Goal: Task Accomplishment & Management: Complete application form

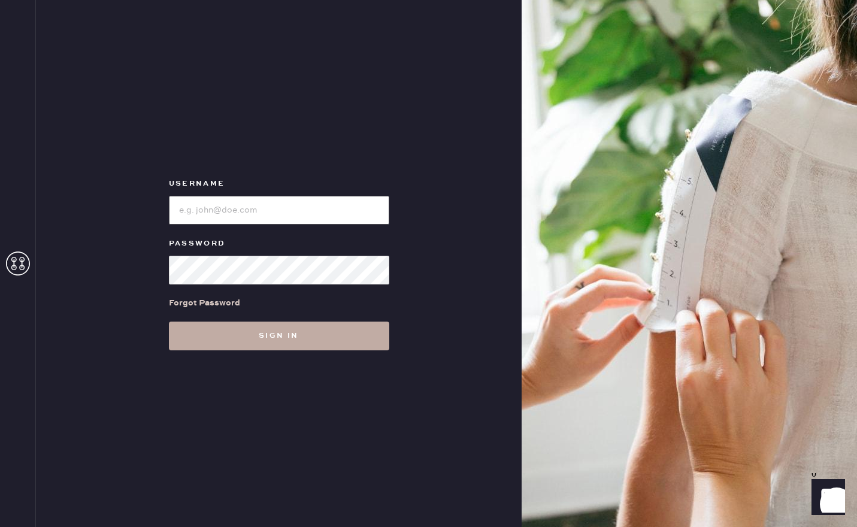
type input "reformationsouthcoastplaza"
click at [230, 332] on button "Sign in" at bounding box center [279, 335] width 220 height 29
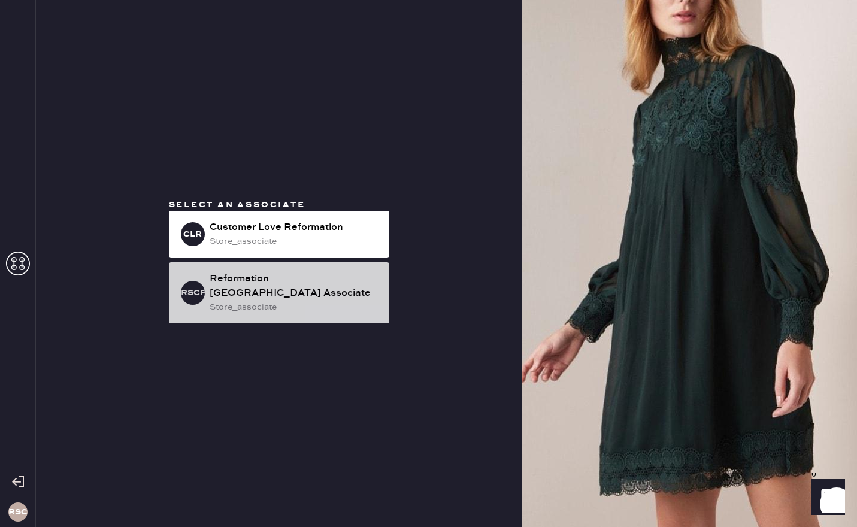
click at [238, 288] on div "Reformation [GEOGRAPHIC_DATA] Associate" at bounding box center [294, 286] width 170 height 29
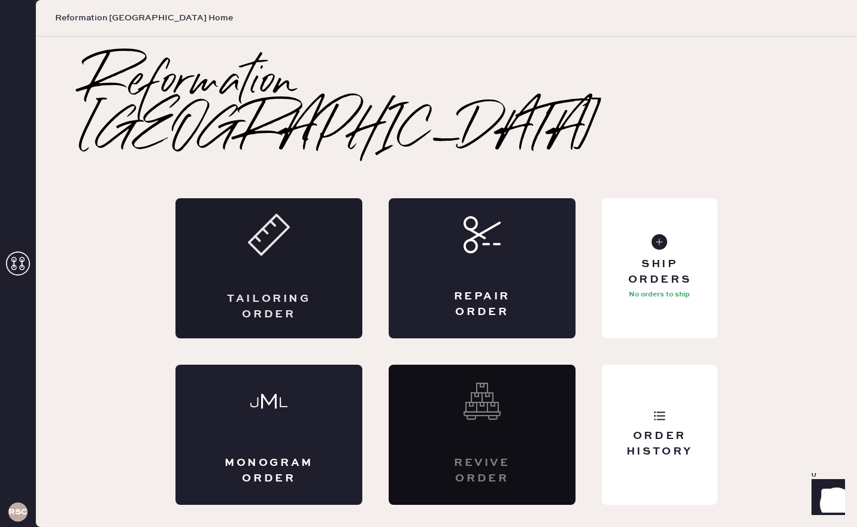
click at [259, 291] on div "Tailoring Order" at bounding box center [268, 306] width 91 height 30
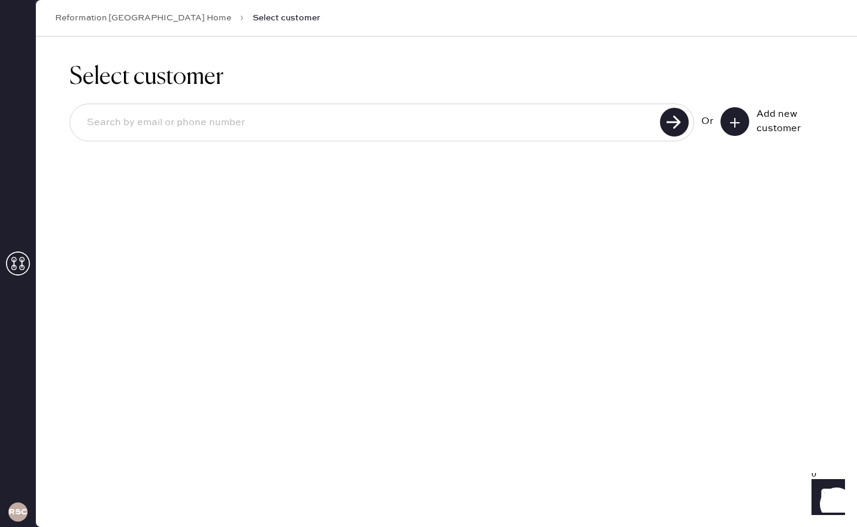
click at [740, 124] on icon at bounding box center [734, 123] width 12 height 12
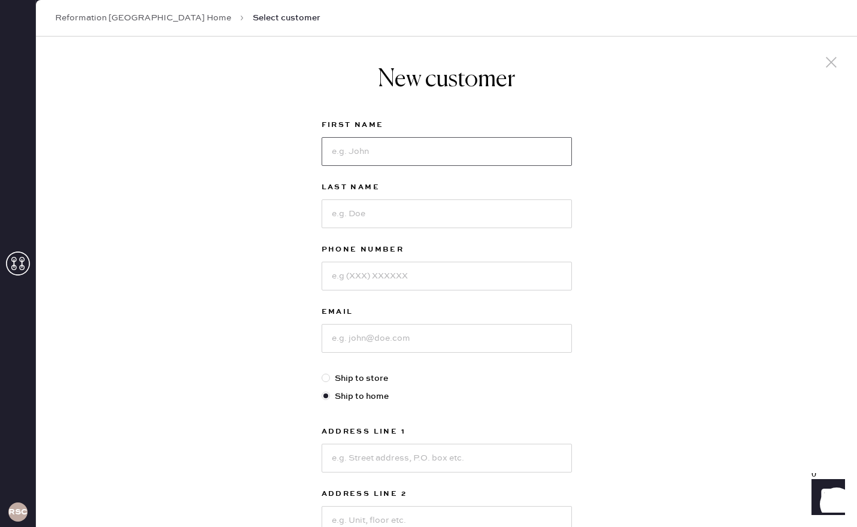
click at [441, 156] on input at bounding box center [446, 151] width 250 height 29
type input "[PERSON_NAME]"
click at [433, 211] on input at bounding box center [446, 213] width 250 height 29
type input "[PERSON_NAME]"
click at [439, 274] on input at bounding box center [446, 276] width 250 height 29
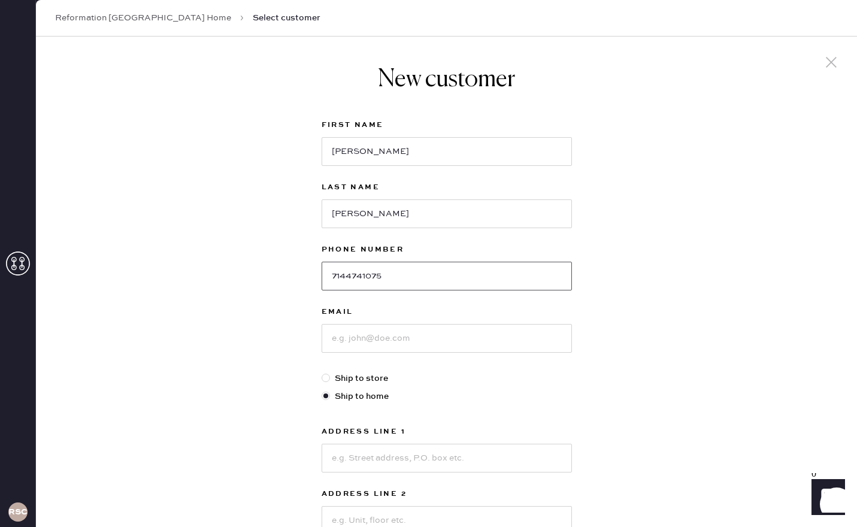
type input "7144741075"
click at [444, 341] on input at bounding box center [446, 338] width 250 height 29
type input "[EMAIL_ADDRESS][DOMAIN_NAME]"
click at [424, 454] on input at bounding box center [446, 458] width 250 height 29
click at [649, 361] on div "New customer First Name [PERSON_NAME] Last Name [PERSON_NAME] Phone Number [PHO…" at bounding box center [446, 408] width 821 height 742
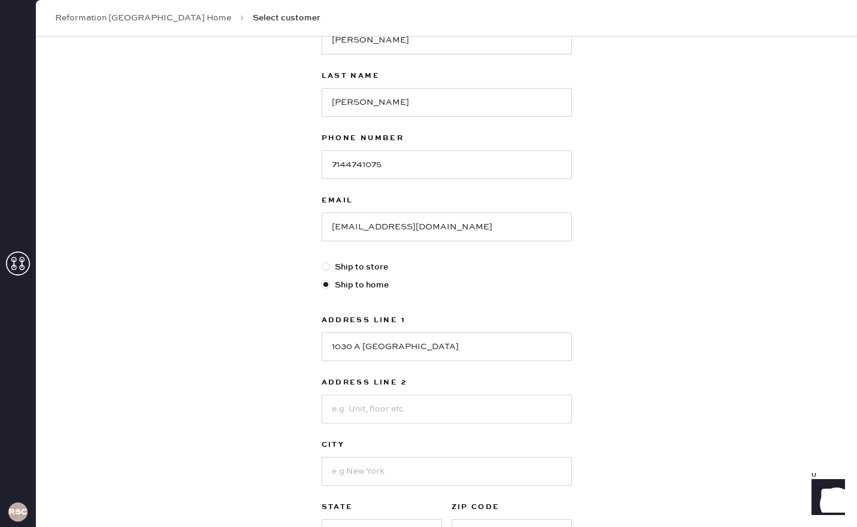
scroll to position [120, 0]
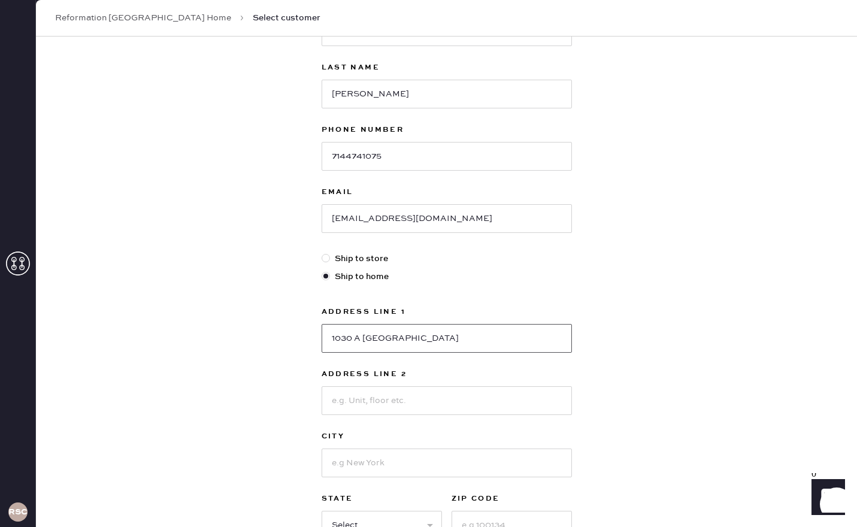
click at [360, 338] on input "1030 A [GEOGRAPHIC_DATA]" at bounding box center [446, 338] width 250 height 29
click at [436, 335] on input "1030 A [GEOGRAPHIC_DATA]" at bounding box center [446, 338] width 250 height 29
type input "[STREET_ADDRESS]"
click at [393, 402] on input at bounding box center [446, 400] width 250 height 29
type input "Apt A"
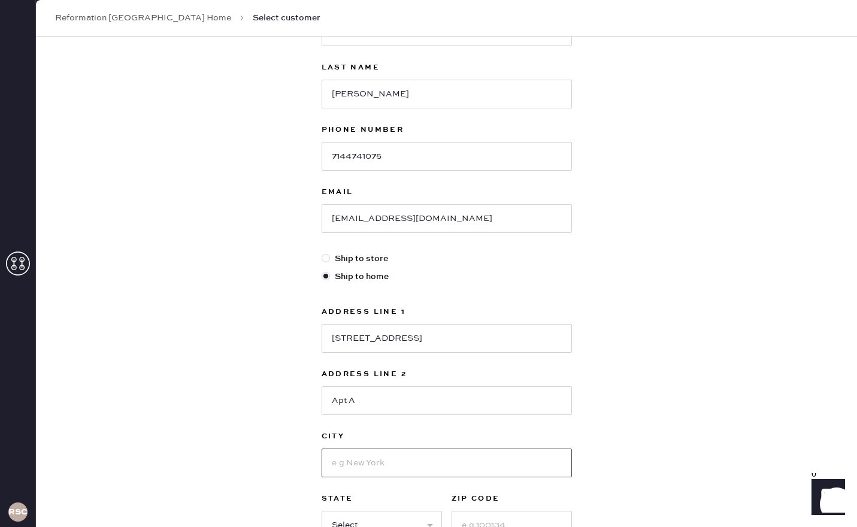
click at [420, 459] on input at bounding box center [446, 462] width 250 height 29
type input "Santa [PERSON_NAME]"
click at [467, 520] on input at bounding box center [511, 525] width 120 height 29
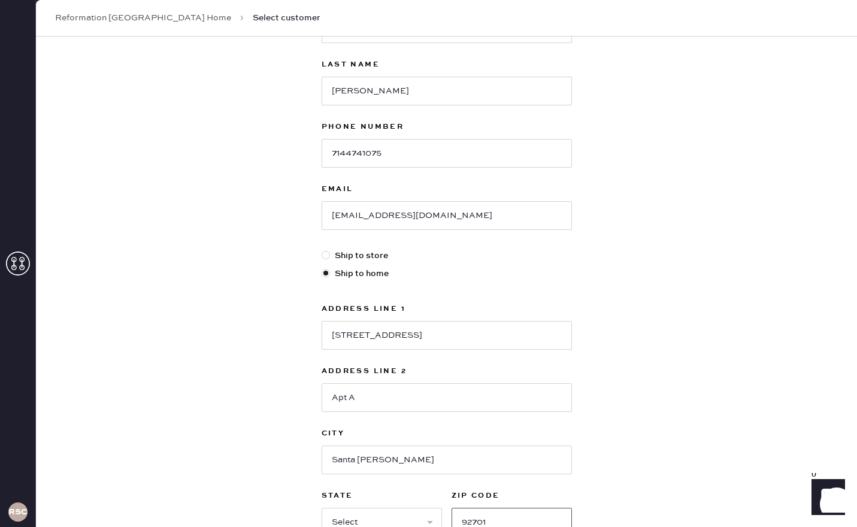
type input "92701"
click at [411, 514] on select "Select AK AL AR AZ CA CO CT [GEOGRAPHIC_DATA] DE FL [GEOGRAPHIC_DATA] HI [GEOGR…" at bounding box center [381, 522] width 120 height 29
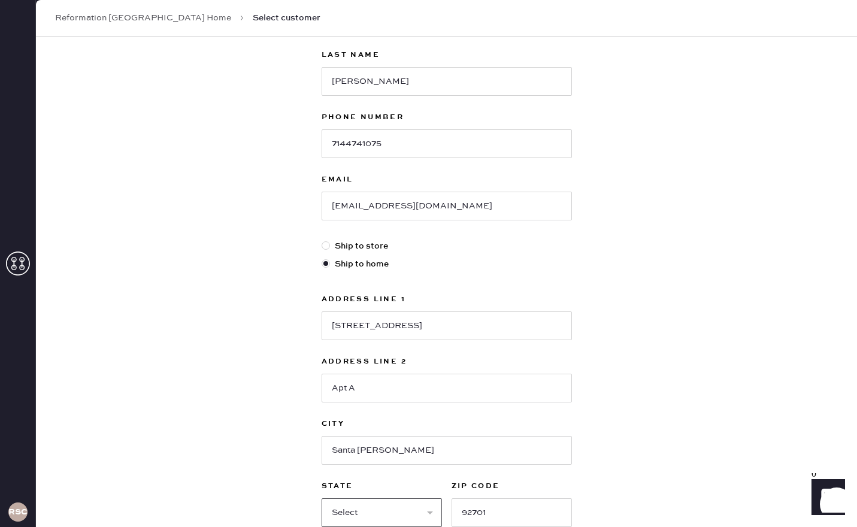
select select "CA"
click at [321, 498] on select "Select AK AL AR AZ CA CO CT [GEOGRAPHIC_DATA] DE FL [GEOGRAPHIC_DATA] HI [GEOGR…" at bounding box center [381, 512] width 120 height 29
click at [644, 401] on div "New customer First Name [PERSON_NAME] Last Name [PERSON_NAME] Phone Number [PHO…" at bounding box center [446, 275] width 821 height 742
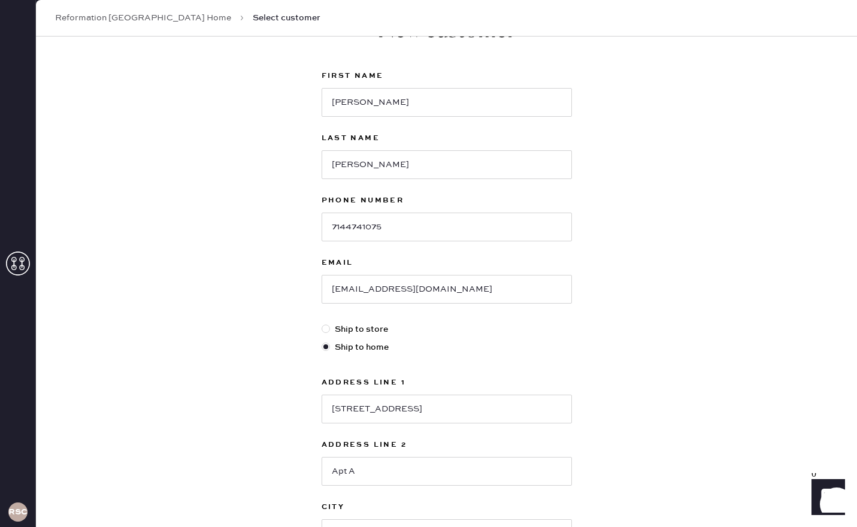
scroll to position [0, 0]
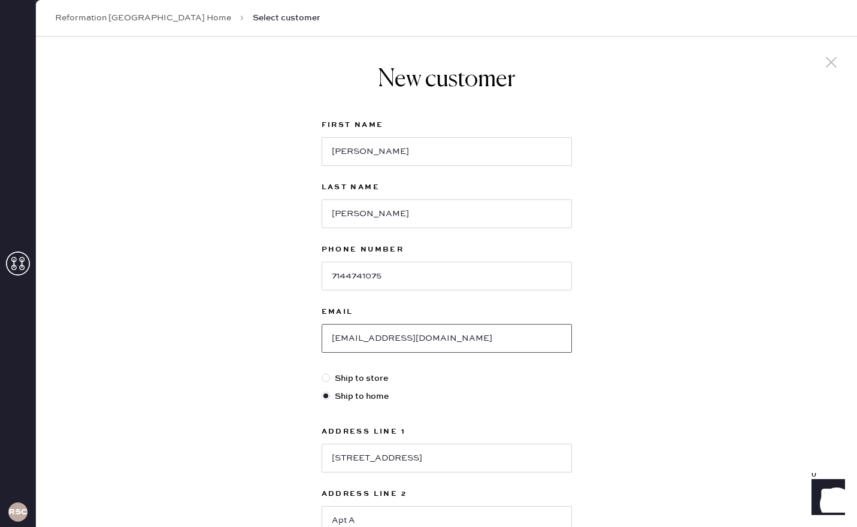
click at [360, 339] on input "[EMAIL_ADDRESS][DOMAIN_NAME]" at bounding box center [446, 338] width 250 height 29
type input "[EMAIL_ADDRESS][DOMAIN_NAME]"
click at [686, 163] on div "New customer First Name [PERSON_NAME] Last Name [PERSON_NAME] Phone Number [PHO…" at bounding box center [446, 408] width 821 height 742
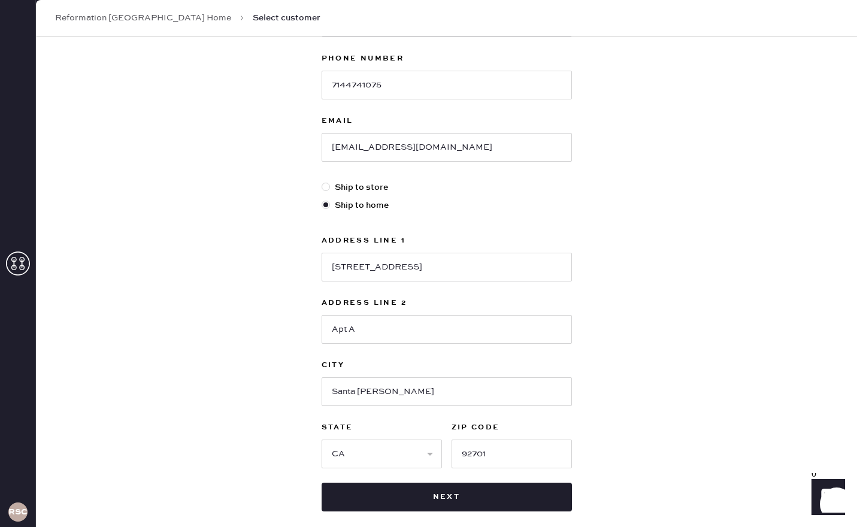
scroll to position [192, 0]
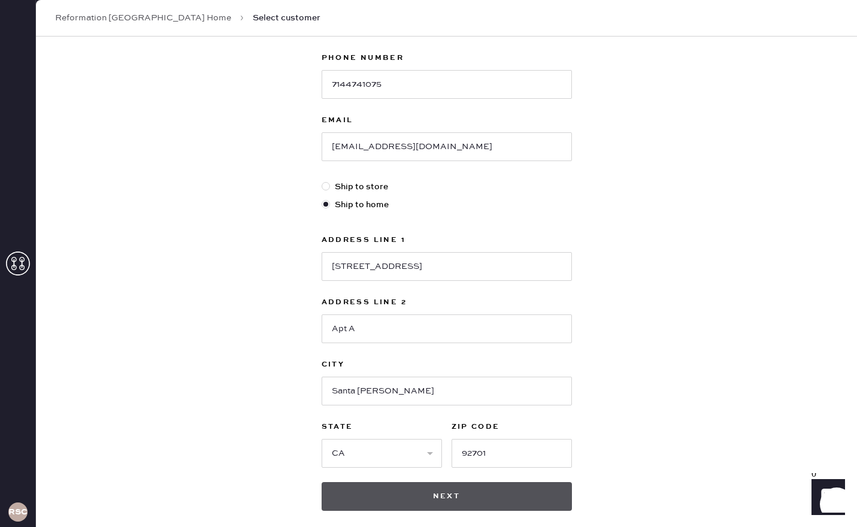
click at [481, 485] on button "Next" at bounding box center [446, 496] width 250 height 29
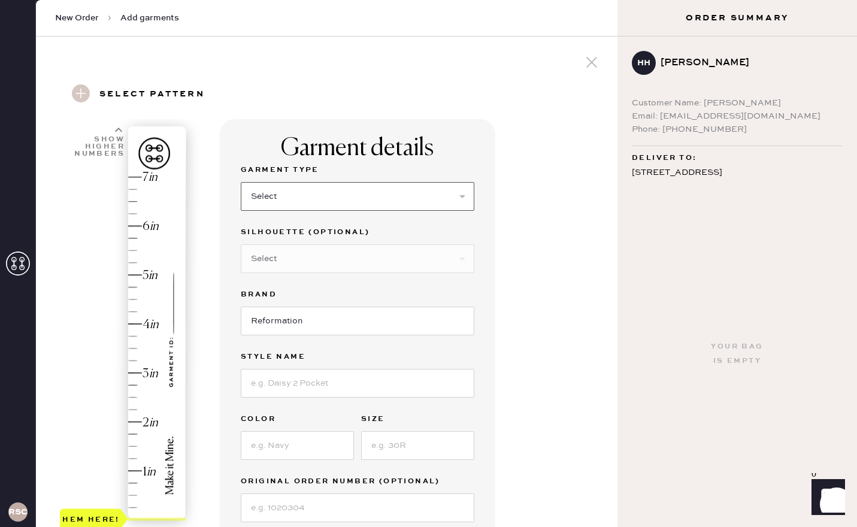
click at [447, 186] on select "Select Basic Skirt Jeans Leggings Pants Shorts Basic Sleeved Dress Basic Sleeve…" at bounding box center [357, 196] width 233 height 29
select select "2"
click at [241, 182] on select "Select Basic Skirt Jeans Leggings Pants Shorts Basic Sleeved Dress Basic Sleeve…" at bounding box center [357, 196] width 233 height 29
click at [548, 360] on div "Garment details Garment Type Select Basic Skirt Jeans Leggings Pants Shorts Bas…" at bounding box center [414, 447] width 388 height 656
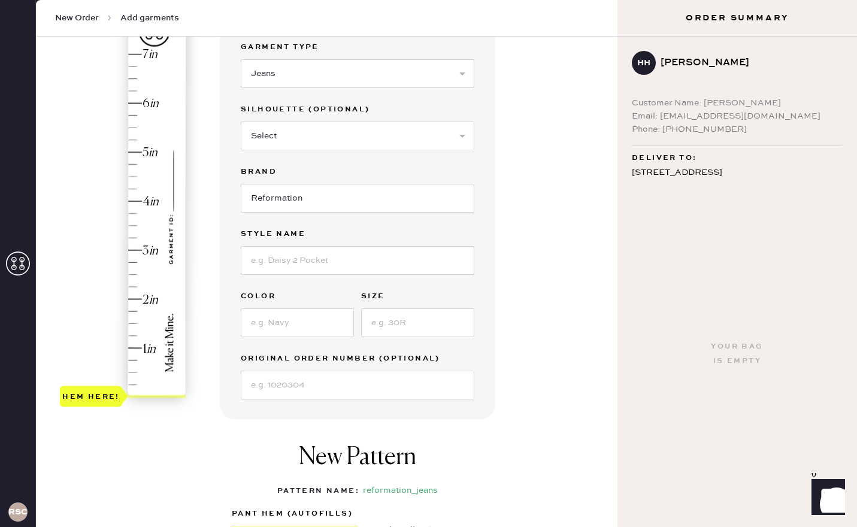
scroll to position [144, 0]
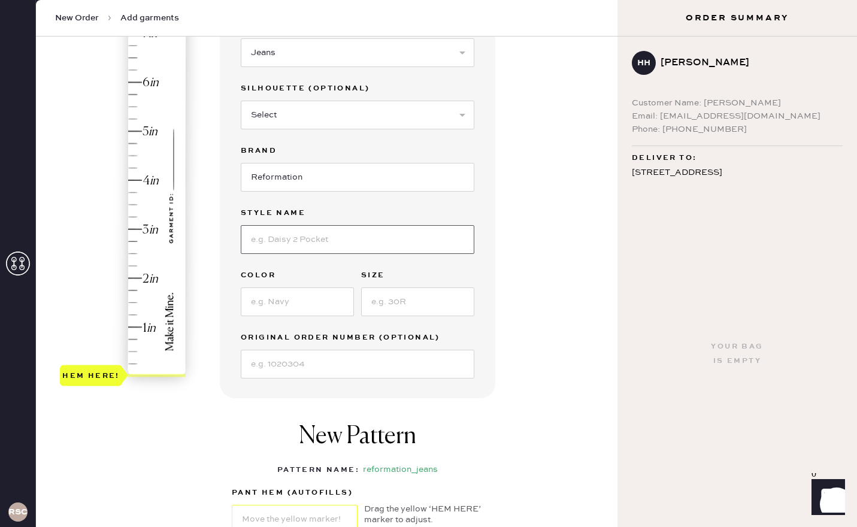
click at [384, 242] on input at bounding box center [357, 239] width 233 height 29
type input "[PERSON_NAME] Low rise jeans"
click at [315, 296] on input at bounding box center [297, 301] width 113 height 29
type input "ondine"
click at [408, 302] on input at bounding box center [417, 301] width 113 height 29
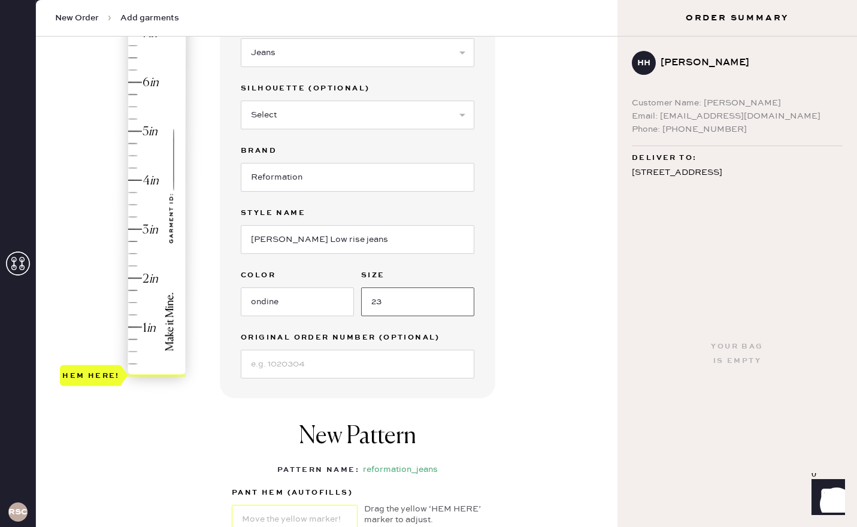
type input "23"
type input "1.5"
click at [133, 302] on div "Hem here!" at bounding box center [123, 204] width 127 height 353
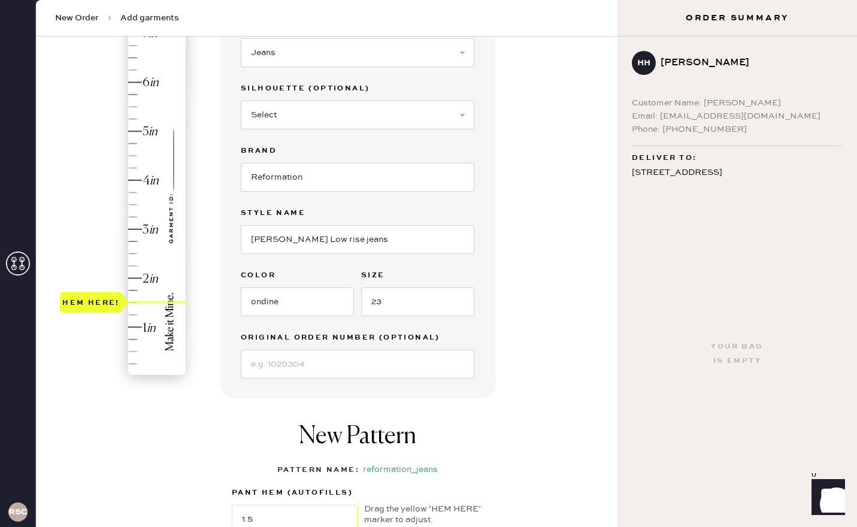
click at [515, 424] on div "Garment details Garment Type Select Basic Skirt Jeans Leggings Pants Shorts Bas…" at bounding box center [414, 303] width 388 height 656
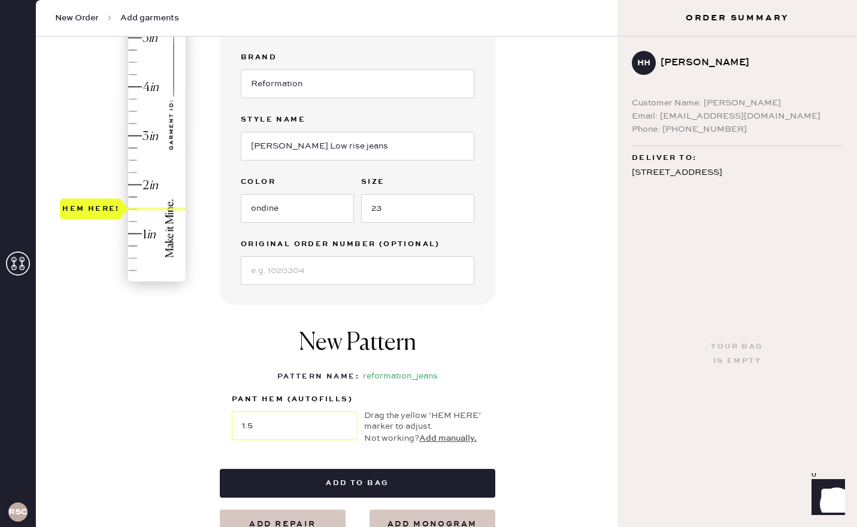
scroll to position [239, 0]
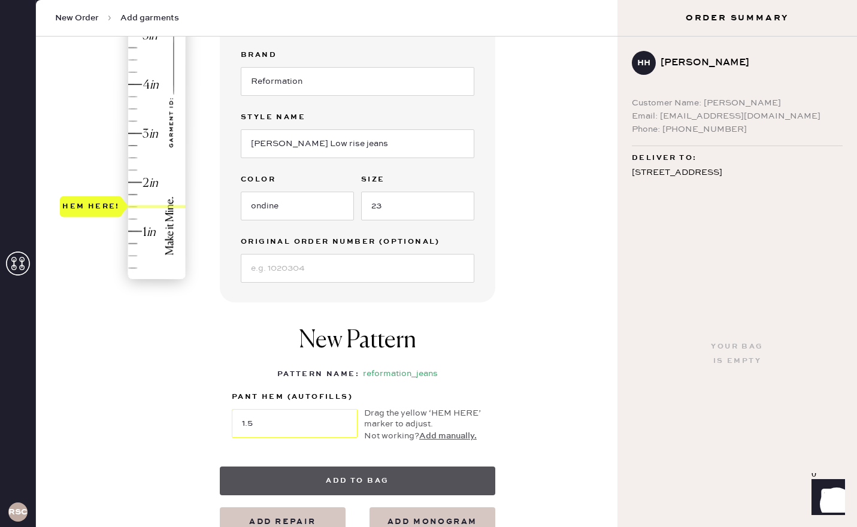
click at [379, 470] on button "Add to bag" at bounding box center [357, 480] width 275 height 29
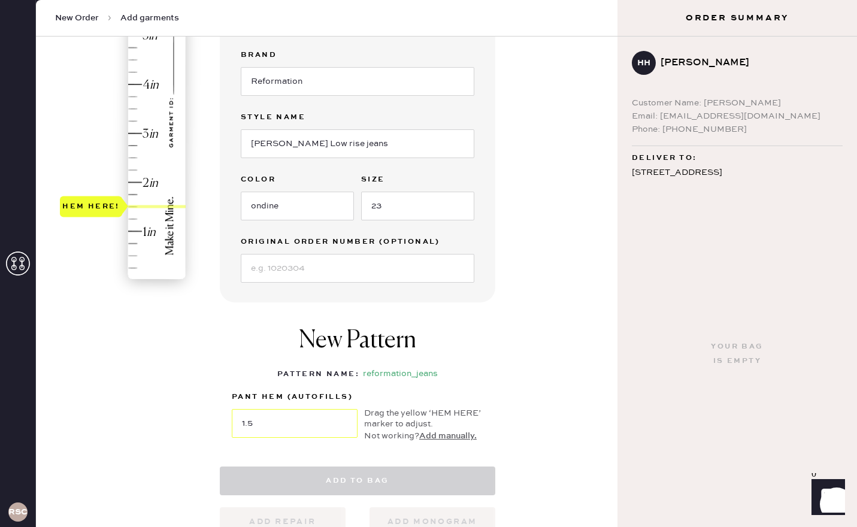
select select
select select "2"
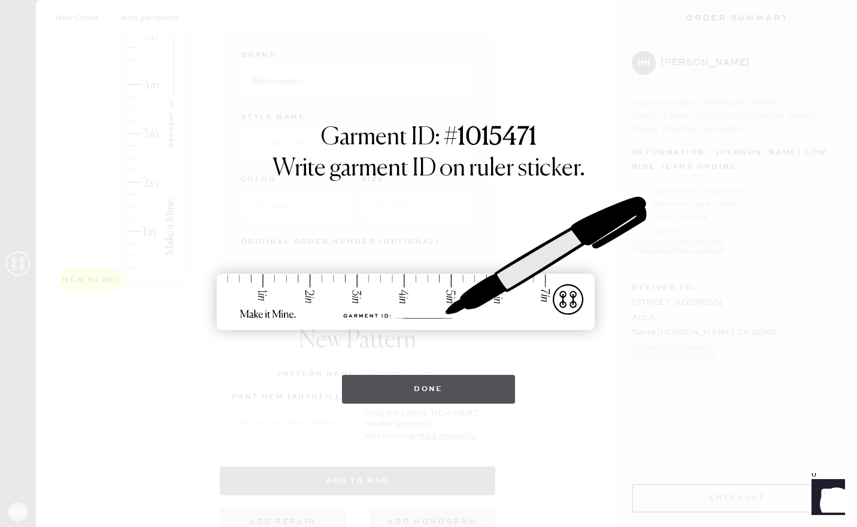
click at [420, 399] on button "Done" at bounding box center [428, 389] width 173 height 29
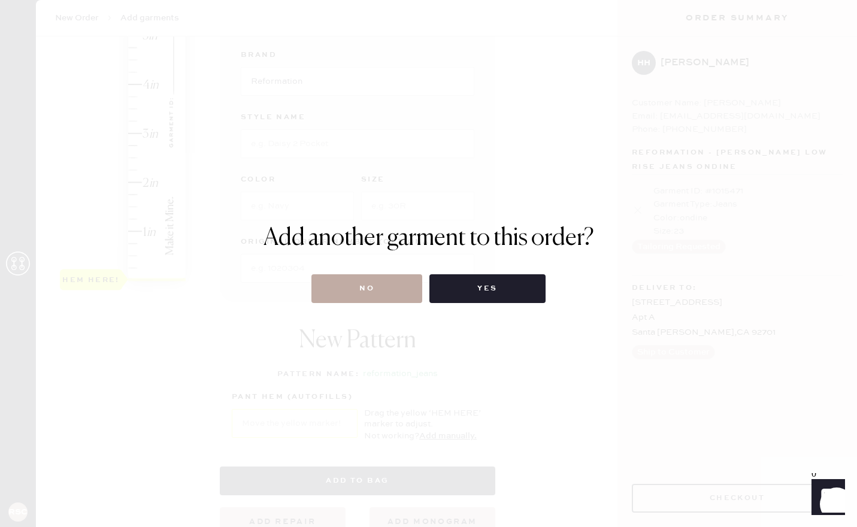
click at [380, 292] on button "No" at bounding box center [366, 288] width 111 height 29
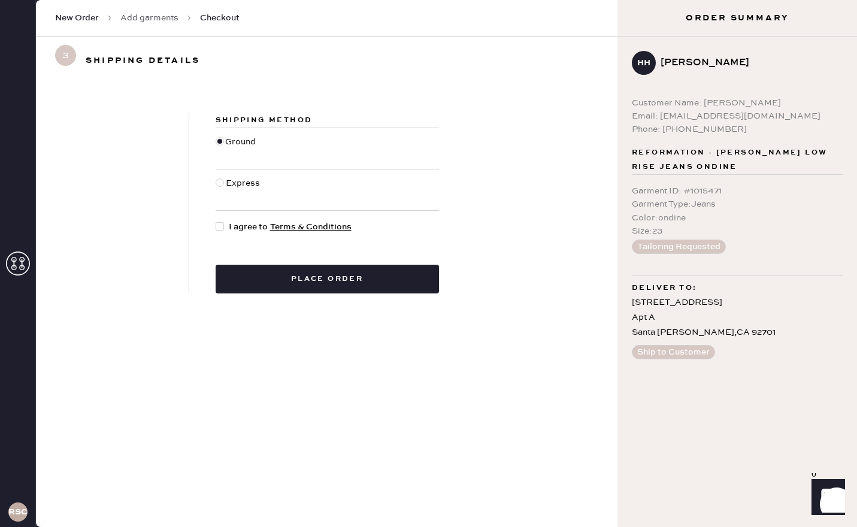
click at [221, 227] on div at bounding box center [219, 226] width 8 height 8
click at [216, 221] on input "I agree to Terms & Conditions" at bounding box center [215, 220] width 1 height 1
checkbox input "true"
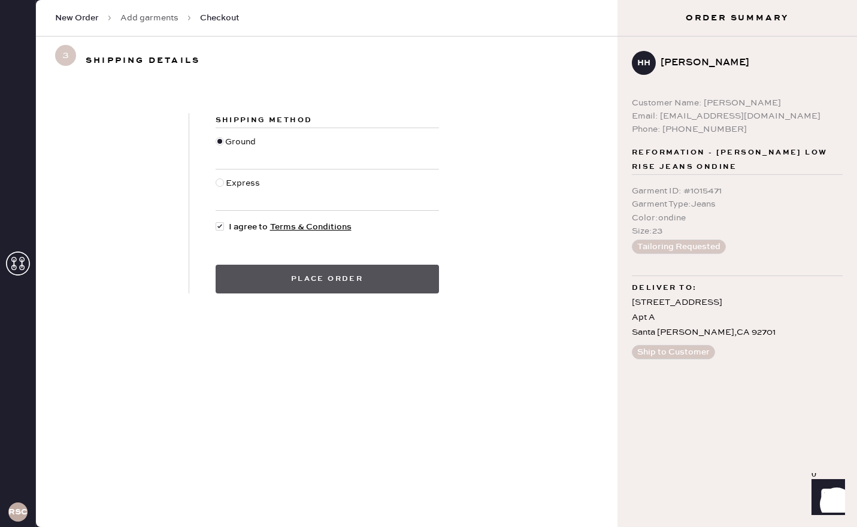
click at [242, 271] on button "Place order" at bounding box center [326, 279] width 223 height 29
